Goal: Navigation & Orientation: Go to known website

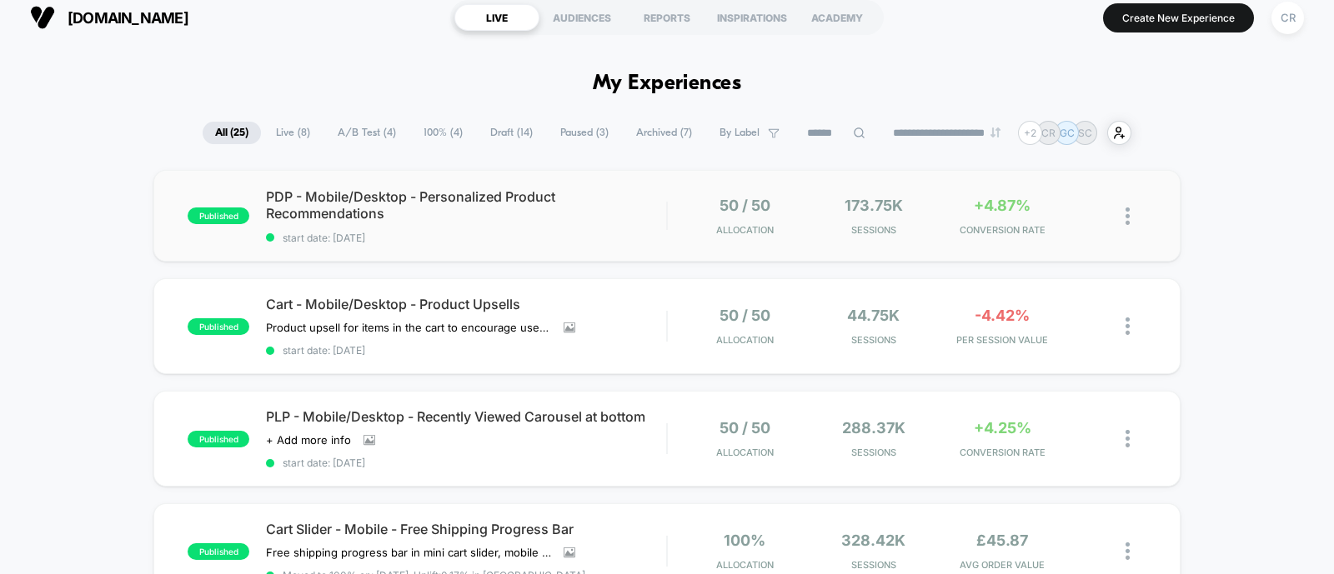
scroll to position [2, 0]
